Goal: Check status: Check status

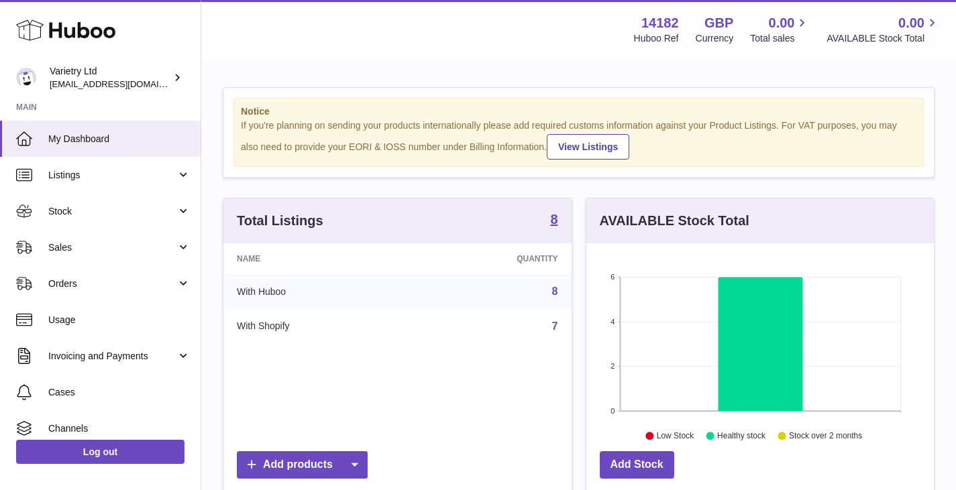
scroll to position [209, 347]
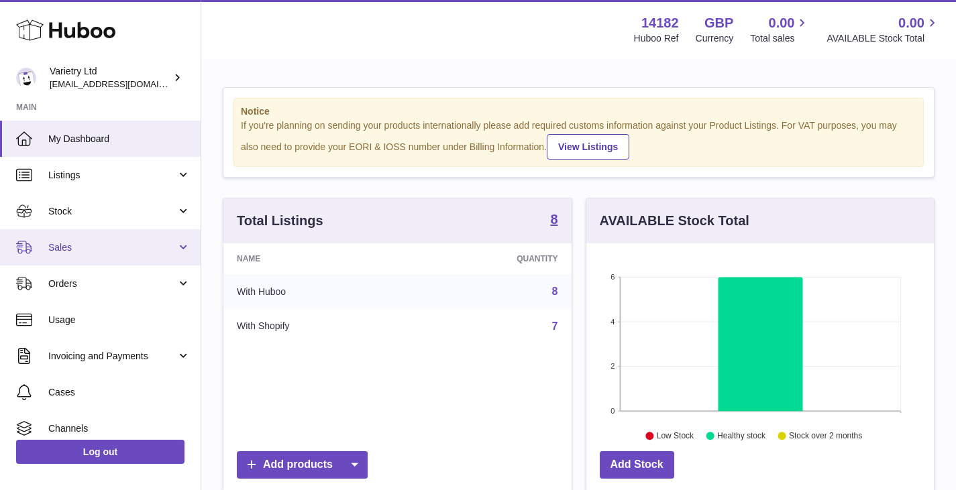
click at [149, 251] on span "Sales" at bounding box center [112, 247] width 128 height 13
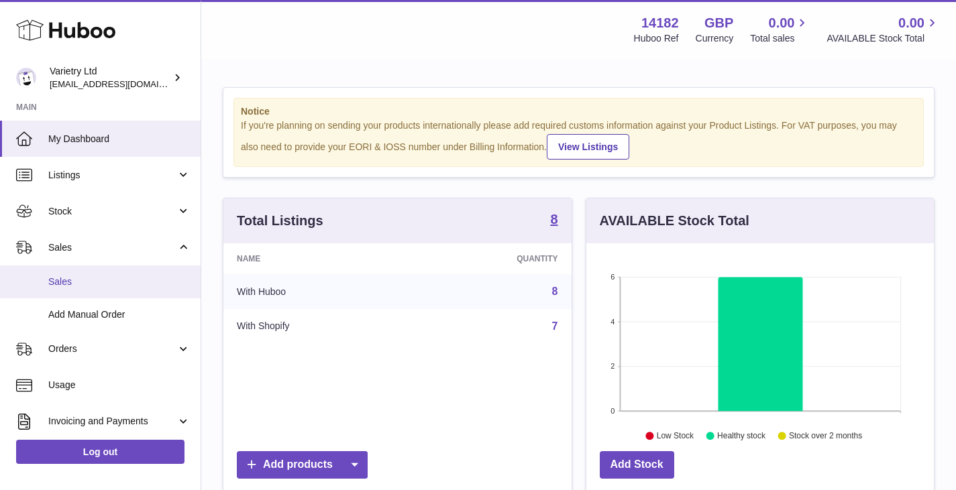
click at [111, 279] on span "Sales" at bounding box center [119, 282] width 142 height 13
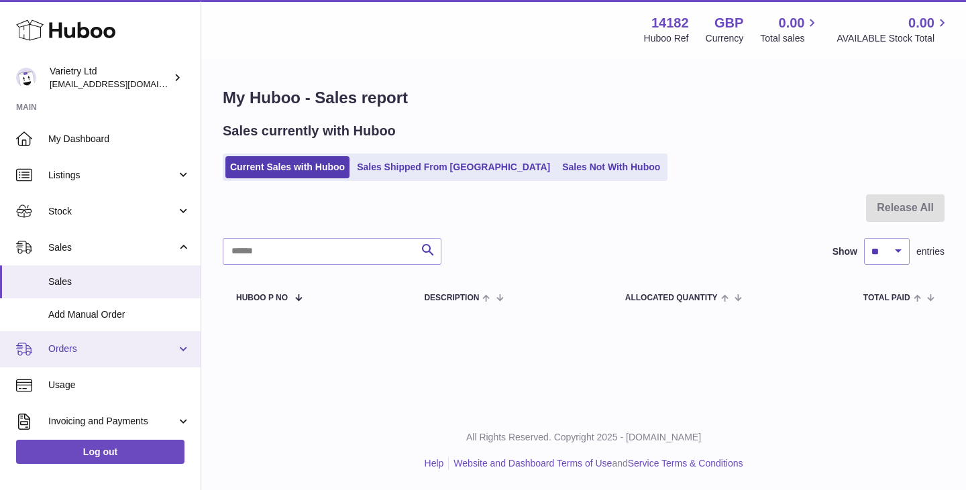
click at [106, 349] on span "Orders" at bounding box center [112, 349] width 128 height 13
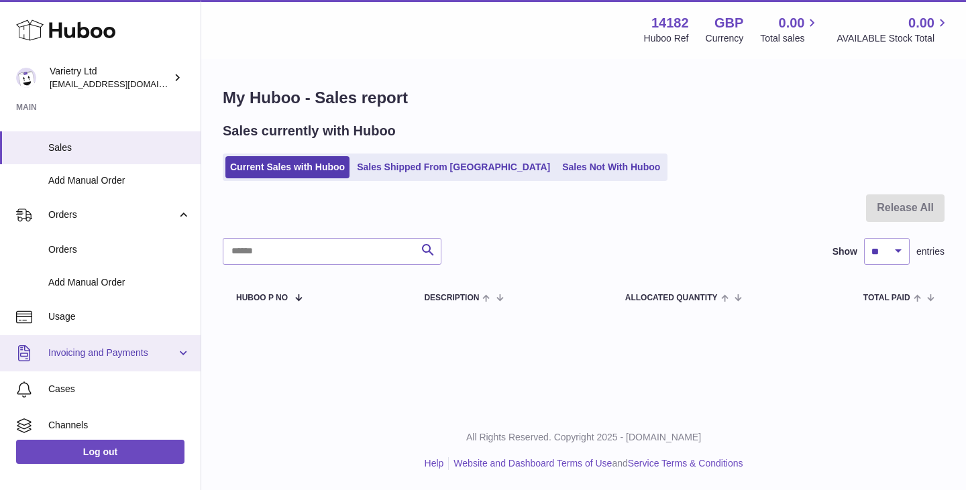
click at [146, 347] on span "Invoicing and Payments" at bounding box center [112, 353] width 128 height 13
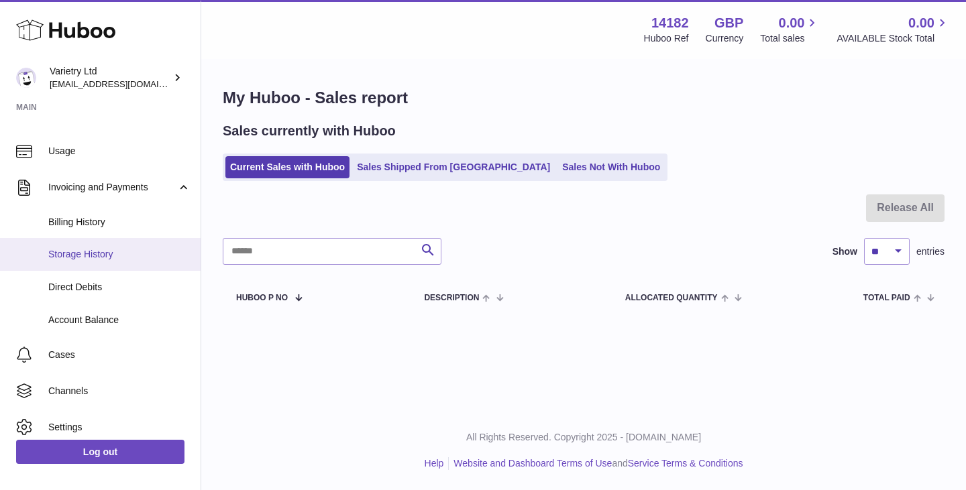
scroll to position [345, 0]
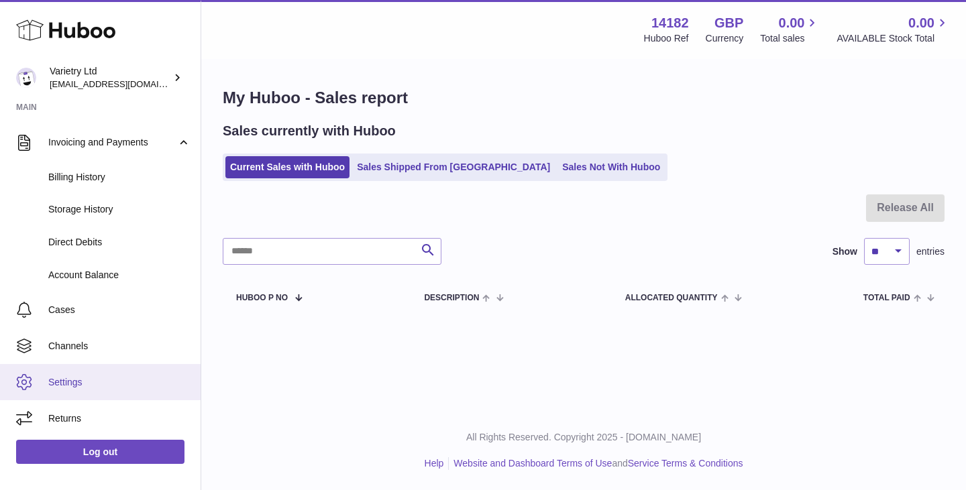
click at [75, 380] on span "Settings" at bounding box center [119, 382] width 142 height 13
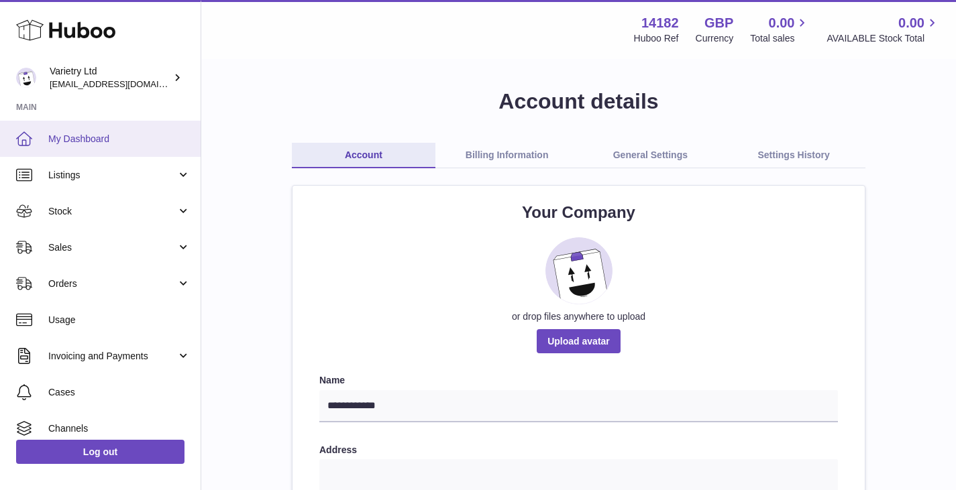
click at [87, 136] on span "My Dashboard" at bounding box center [119, 139] width 142 height 13
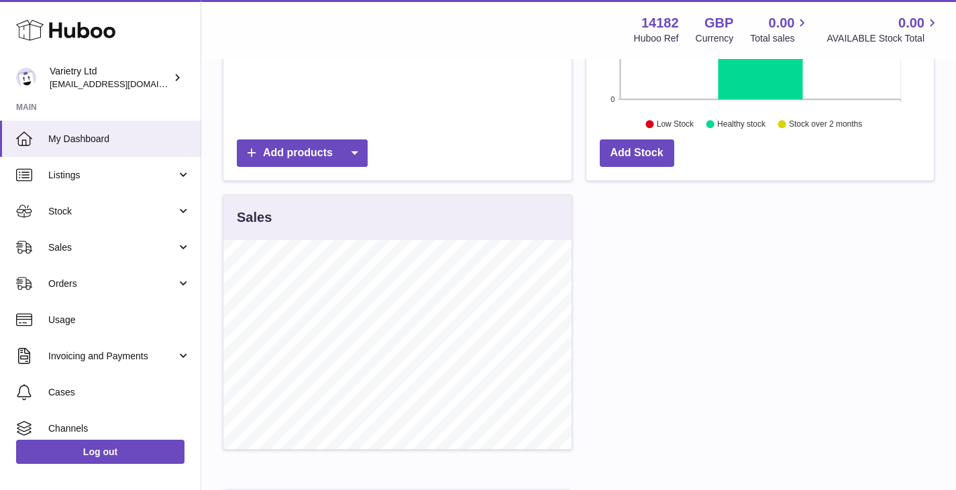
scroll to position [311, 0]
click at [364, 211] on div "Sales" at bounding box center [397, 218] width 348 height 45
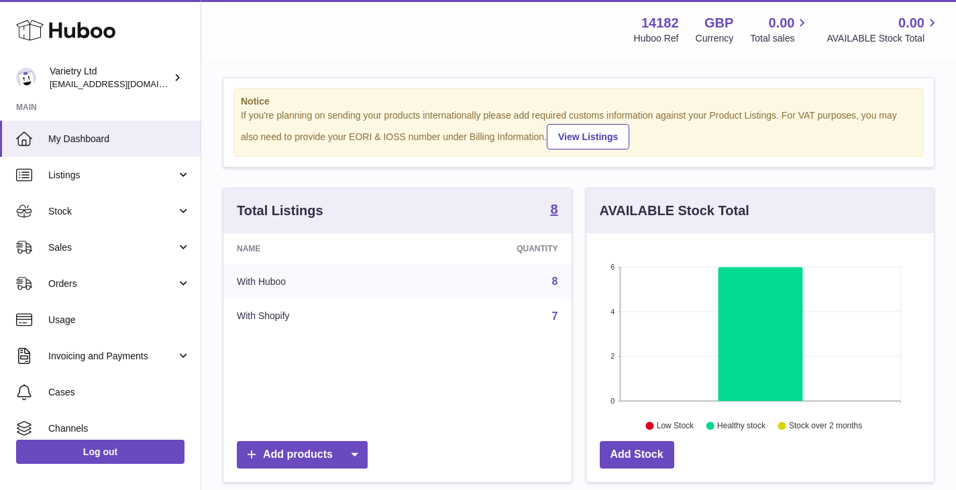
scroll to position [0, 0]
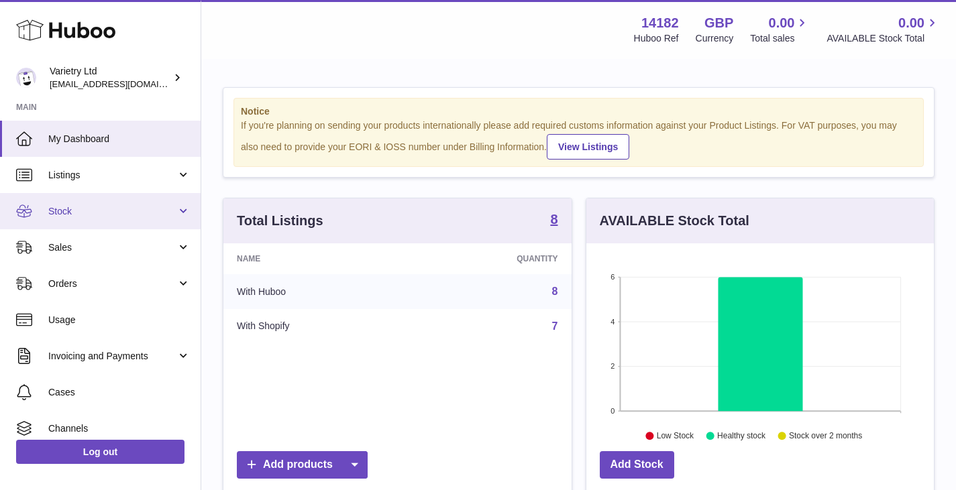
click at [138, 202] on link "Stock" at bounding box center [100, 211] width 201 height 36
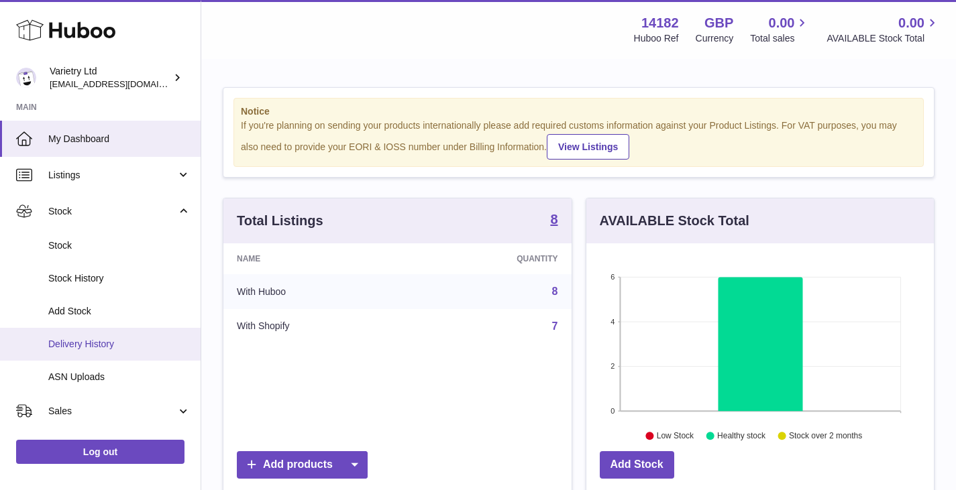
click at [114, 347] on span "Delivery History" at bounding box center [119, 344] width 142 height 13
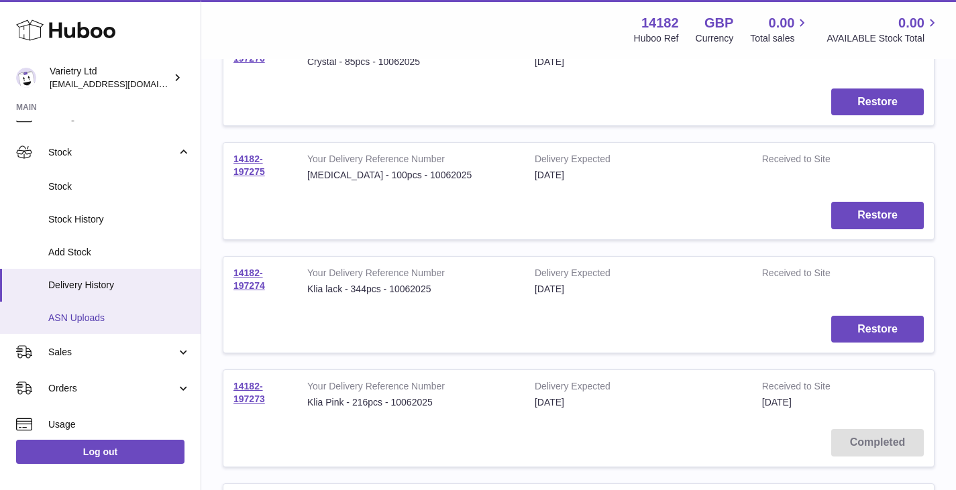
scroll to position [134, 0]
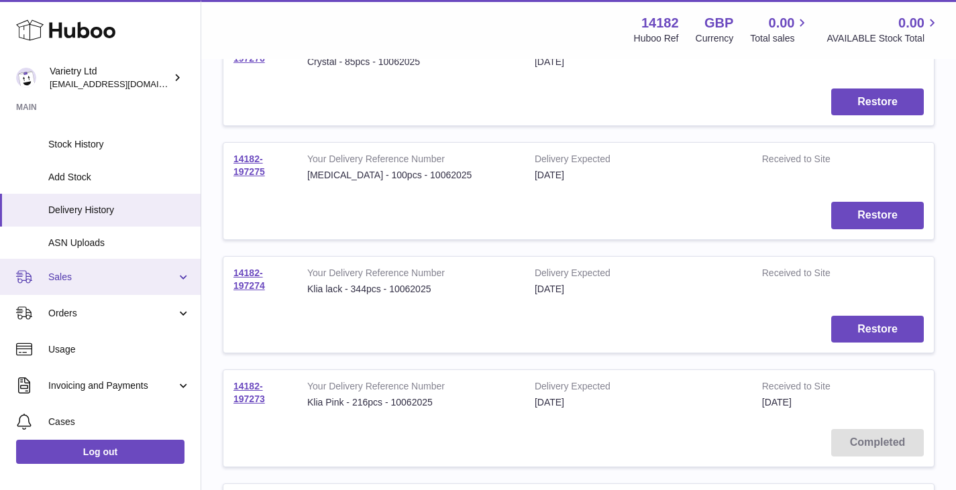
click at [115, 280] on span "Sales" at bounding box center [112, 277] width 128 height 13
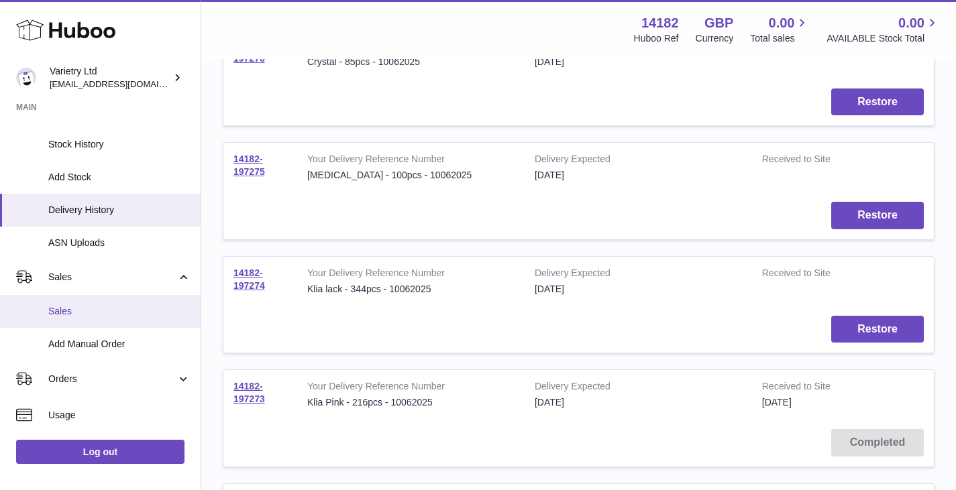
click at [95, 311] on span "Sales" at bounding box center [119, 311] width 142 height 13
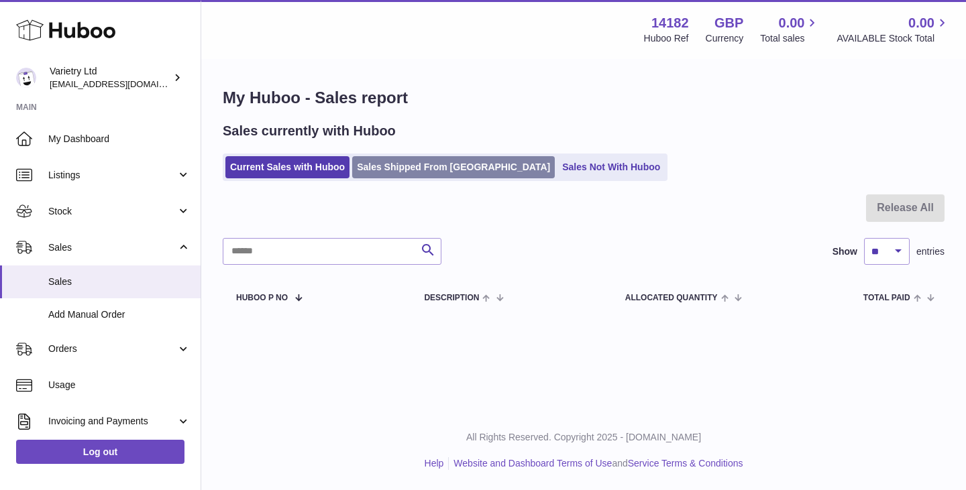
click at [413, 167] on link "Sales Shipped From [GEOGRAPHIC_DATA]" at bounding box center [453, 167] width 203 height 22
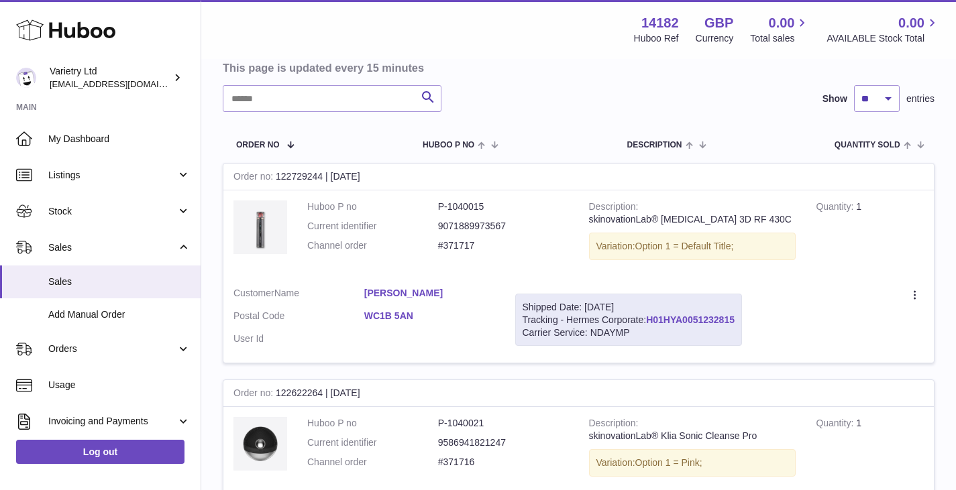
scroll to position [67, 0]
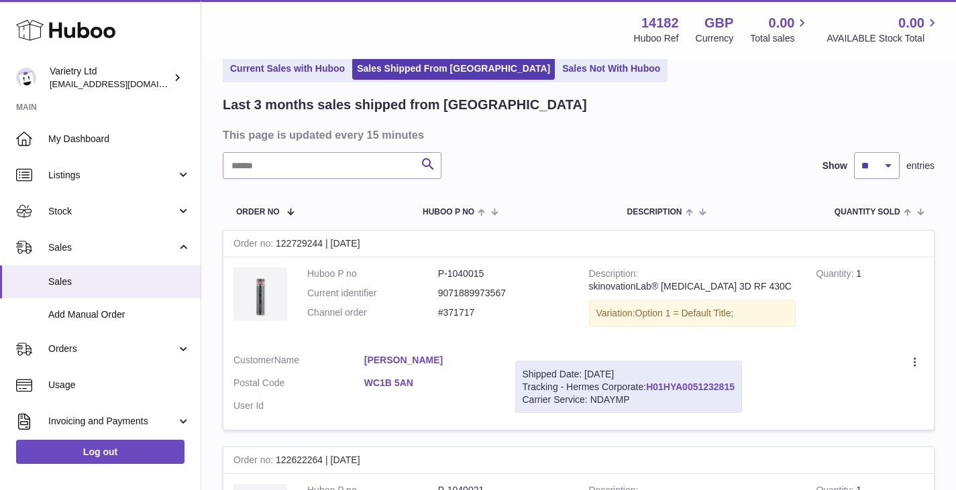
click at [704, 386] on link "H01HYA0051232815" at bounding box center [690, 387] width 89 height 11
